Goal: Find contact information: Find contact information

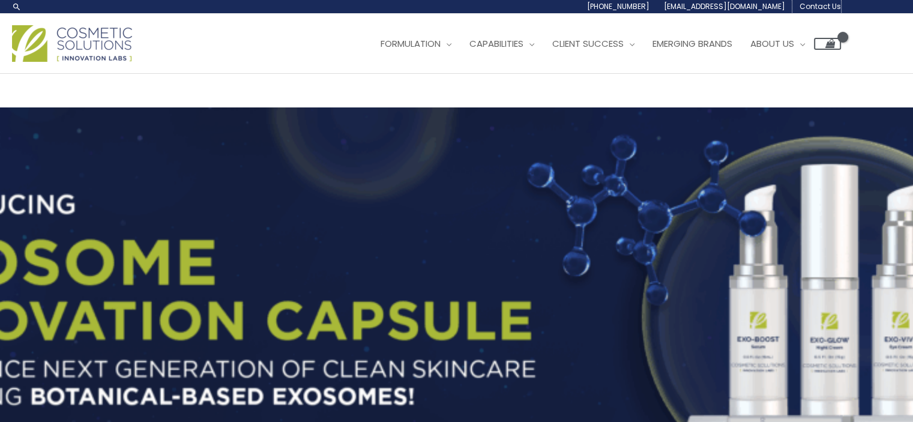
click at [831, 5] on span "Contact Us" at bounding box center [819, 6] width 41 height 10
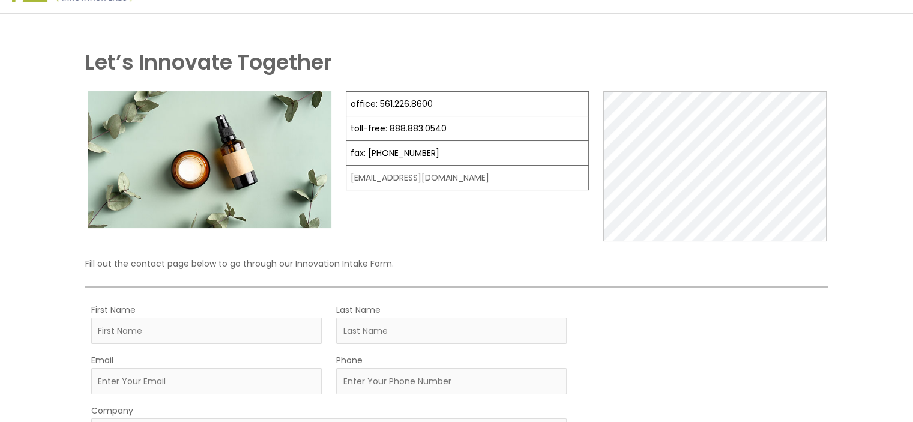
scroll to position [60, 0]
click at [433, 230] on div "office: 561.226.8600 toll-free: [PHONE_NUMBER] fax: [PHONE_NUMBER] [EMAIL_ADDRE…" at bounding box center [467, 166] width 243 height 150
drag, startPoint x: 467, startPoint y: 177, endPoint x: 347, endPoint y: 182, distance: 120.7
click at [347, 182] on td "[EMAIL_ADDRESS][DOMAIN_NAME]" at bounding box center [467, 178] width 242 height 25
